Goal: Contribute content: Add original content to the website for others to see

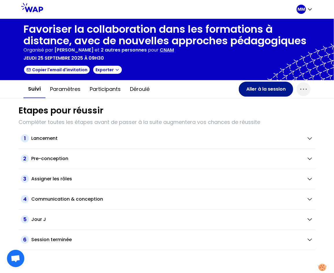
click at [252, 90] on button "Aller à la session" at bounding box center [266, 89] width 54 height 15
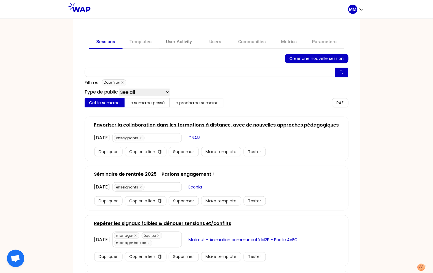
click at [176, 43] on link "User Activity" at bounding box center [179, 42] width 40 height 14
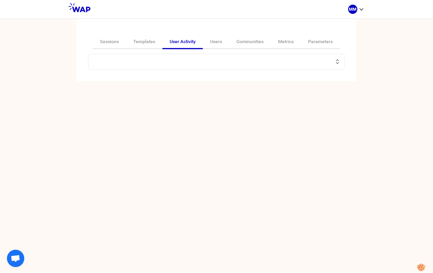
click at [158, 62] on input "text" at bounding box center [213, 62] width 242 height 8
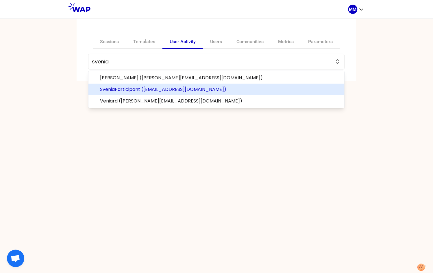
click at [177, 90] on span "SveniaParticipant (sveniaparticipant@learnspace.fr)" at bounding box center [220, 89] width 240 height 7
type input "SveniaParticipant (sveniaparticipant@learnspace.fr)"
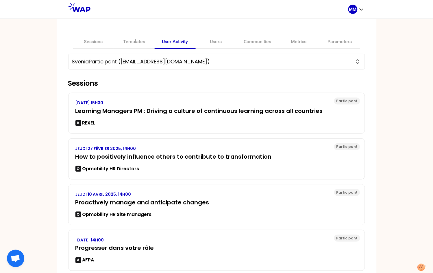
drag, startPoint x: 121, startPoint y: 61, endPoint x: 206, endPoint y: 60, distance: 85.9
click at [206, 60] on input "SveniaParticipant (sveniaparticipant@learnspace.fr)" at bounding box center [213, 62] width 283 height 8
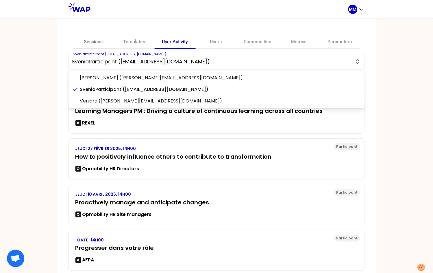
click at [95, 42] on link "Sessions" at bounding box center [93, 42] width 41 height 14
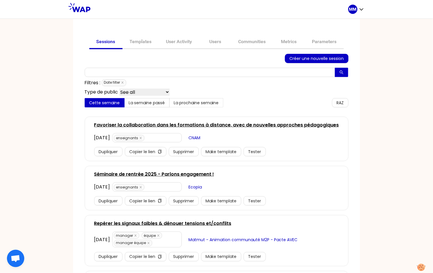
click at [123, 125] on link "Favoriser la collaboration dans les formations à distance, avec de nouvelles ap…" at bounding box center [216, 124] width 245 height 7
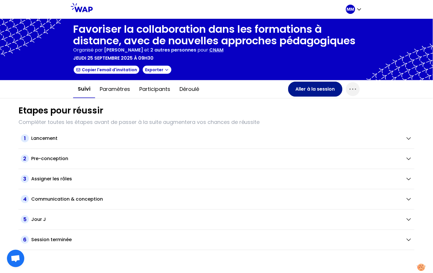
click at [331, 90] on button "Aller à la session" at bounding box center [315, 89] width 54 height 15
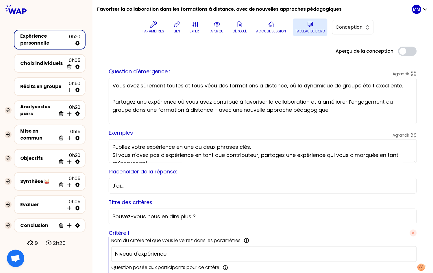
click at [311, 27] on icon at bounding box center [310, 24] width 7 height 7
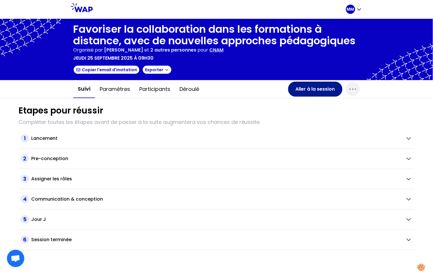
click at [162, 89] on button "Participants" at bounding box center [155, 88] width 40 height 17
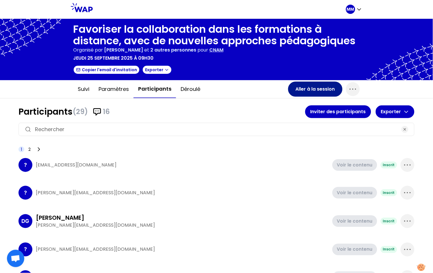
click at [310, 89] on button "Aller à la session" at bounding box center [315, 89] width 54 height 15
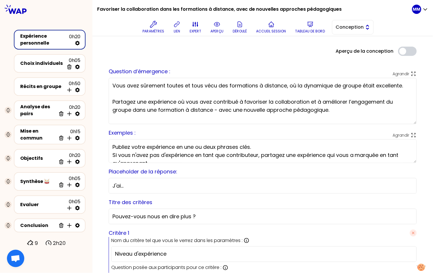
drag, startPoint x: 364, startPoint y: 26, endPoint x: 365, endPoint y: 30, distance: 4.1
click at [365, 27] on button "Conception" at bounding box center [353, 27] width 42 height 14
click at [361, 52] on span "Facilitation" at bounding box center [356, 50] width 25 height 7
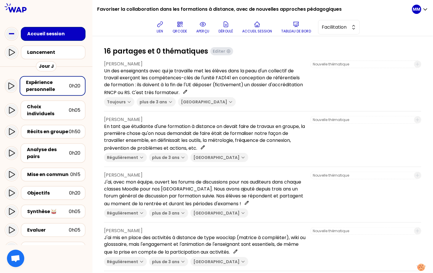
scroll to position [336, 0]
